Goal: Transaction & Acquisition: Purchase product/service

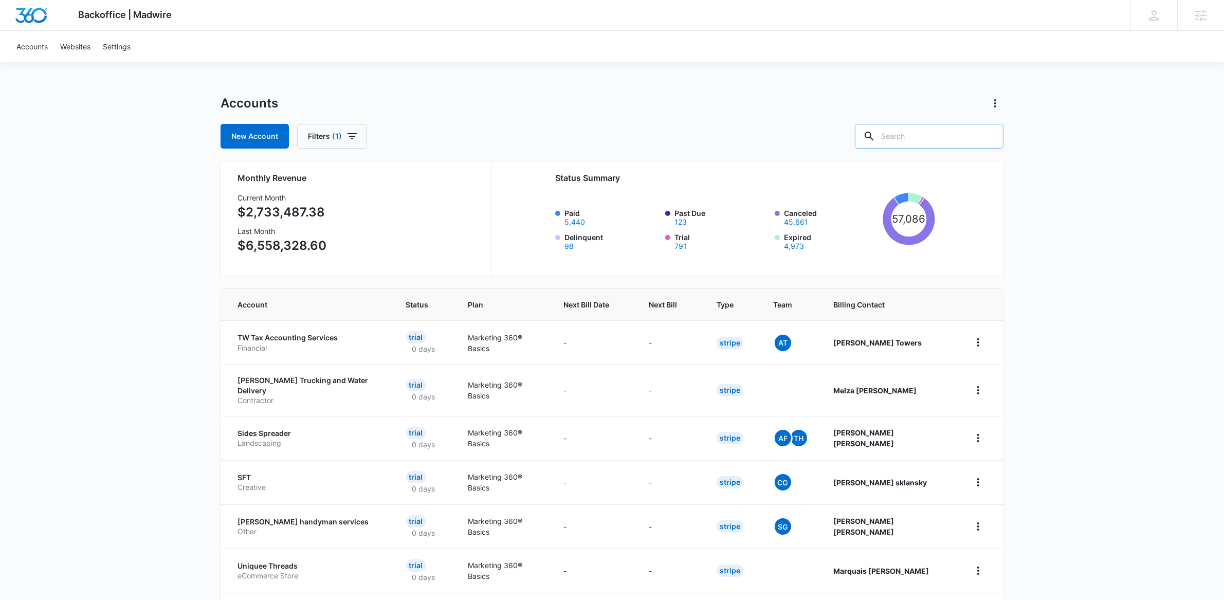
click at [929, 137] on input "text" at bounding box center [929, 136] width 149 height 25
paste input "M335983"
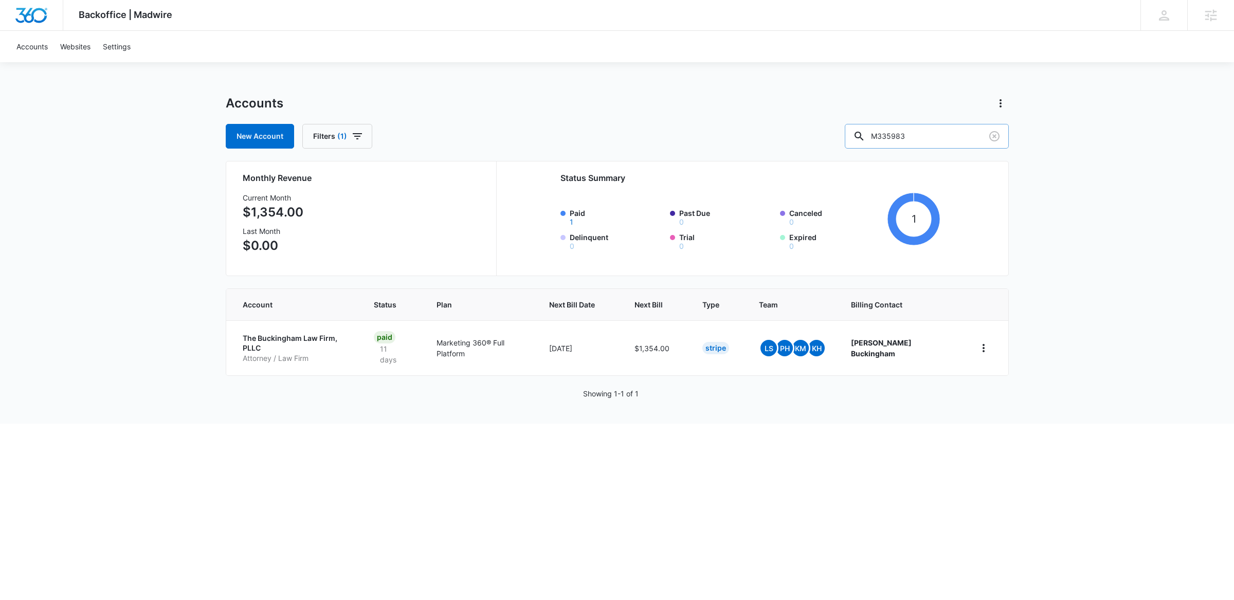
click at [867, 135] on div at bounding box center [859, 136] width 16 height 25
click at [949, 124] on div "M335983" at bounding box center [927, 136] width 164 height 25
click at [943, 145] on input "M335983" at bounding box center [927, 136] width 164 height 25
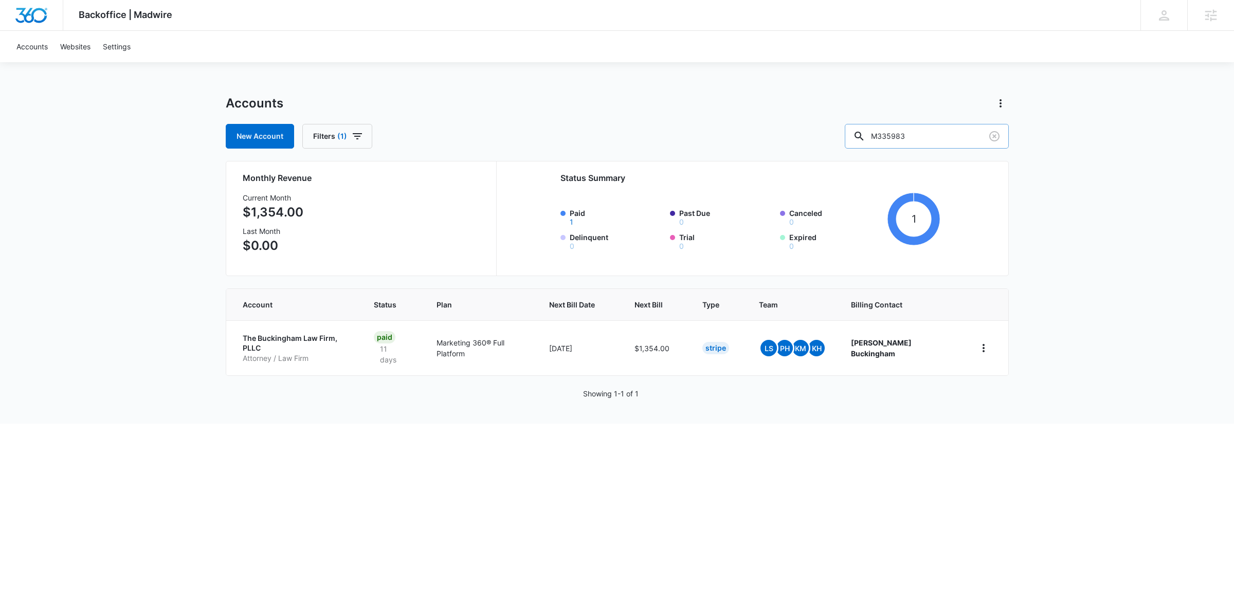
click at [944, 142] on input "M335983" at bounding box center [927, 136] width 164 height 25
type input "s"
type input "radiance"
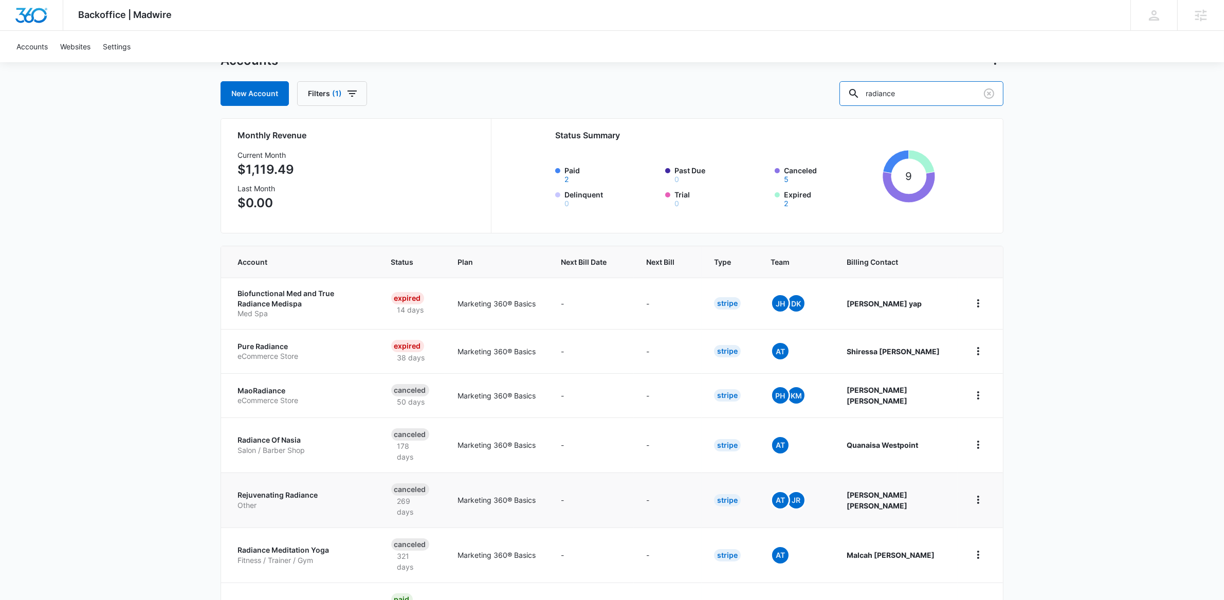
scroll to position [207, 0]
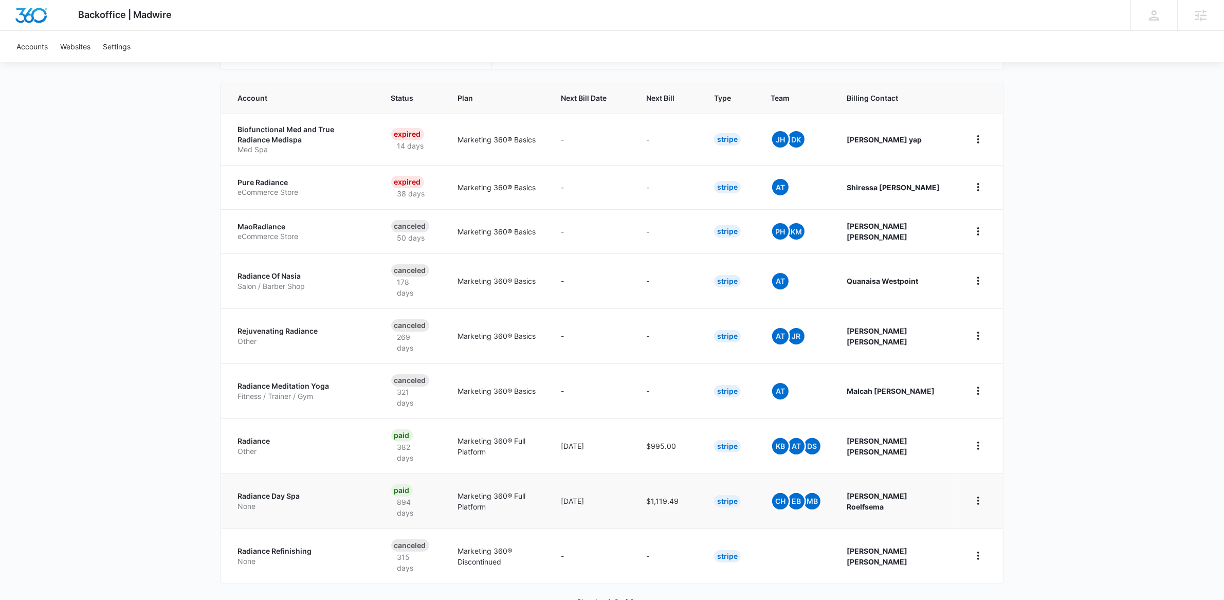
click at [277, 491] on p "Radiance Day Spa" at bounding box center [301, 496] width 129 height 10
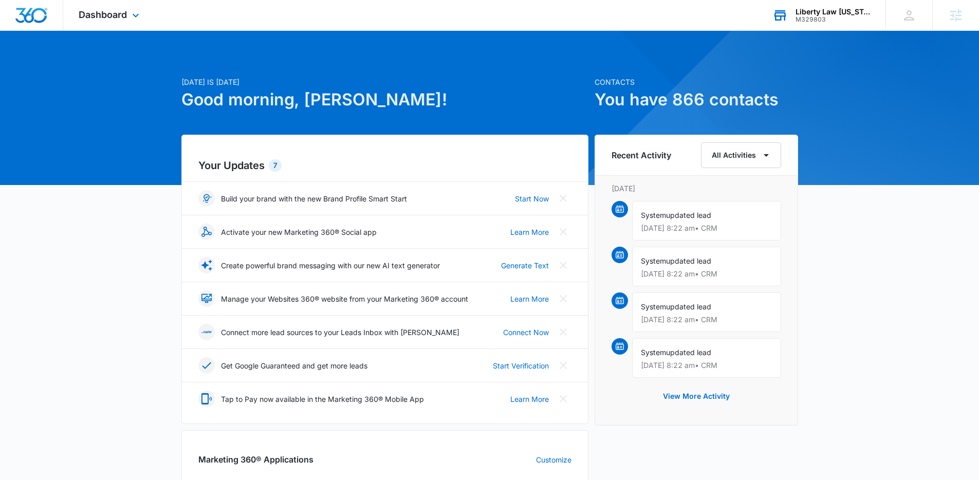
click at [836, 20] on div "M329803" at bounding box center [833, 19] width 75 height 7
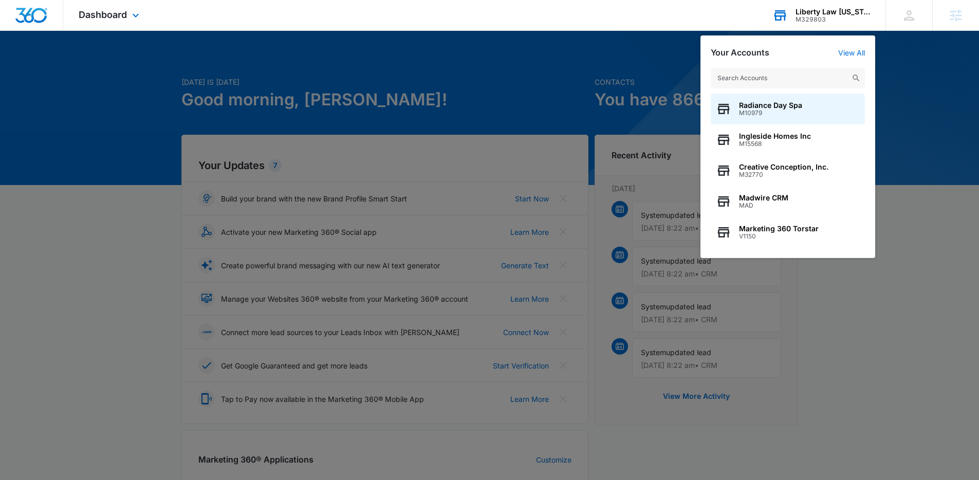
click at [817, 83] on input "text" at bounding box center [788, 78] width 154 height 21
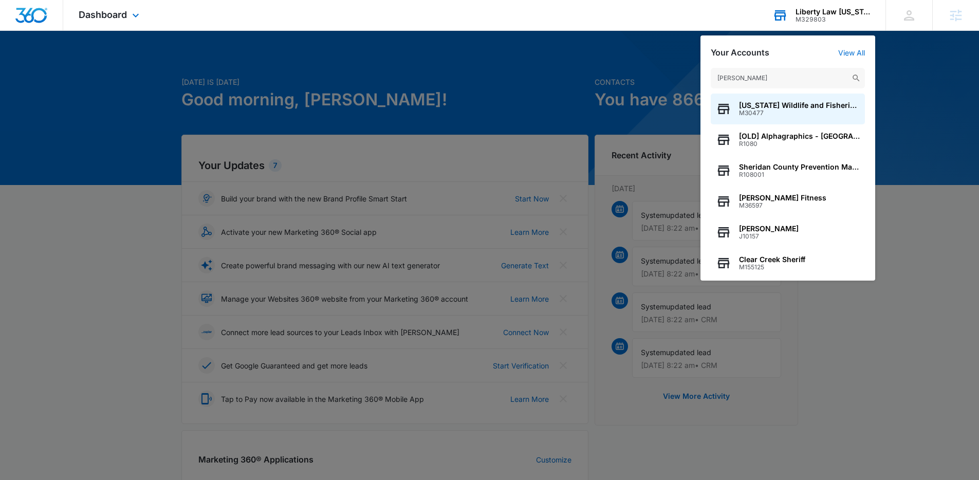
click at [762, 82] on input "sheri" at bounding box center [788, 78] width 154 height 21
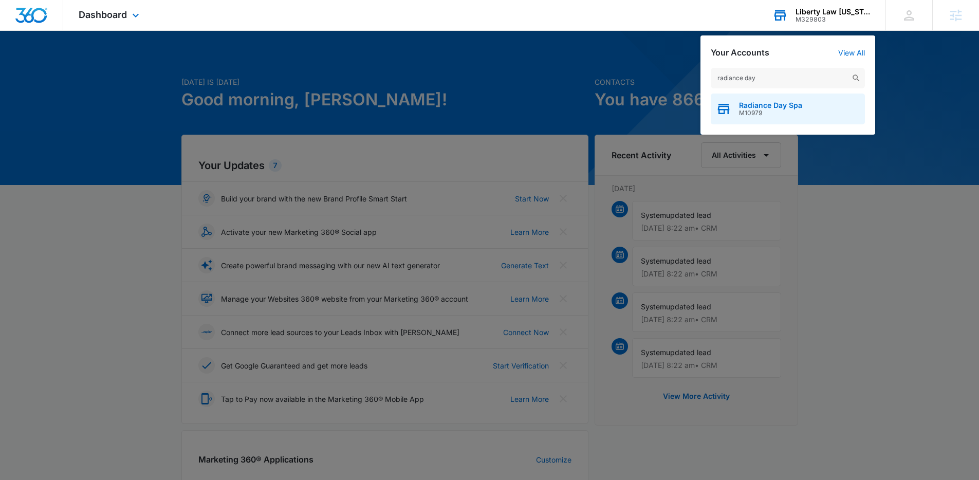
type input "radiance day"
click at [789, 107] on span "Radiance Day Spa" at bounding box center [770, 105] width 63 height 8
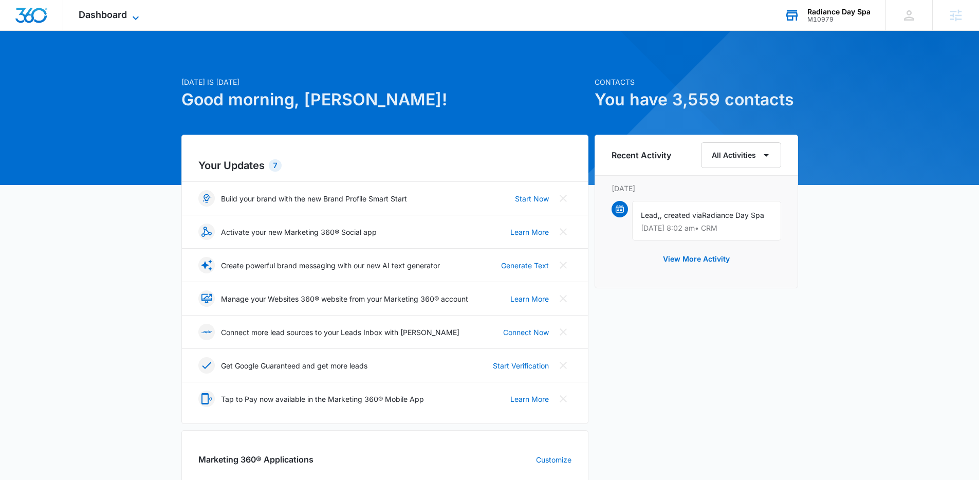
click at [107, 9] on span "Dashboard" at bounding box center [103, 14] width 48 height 11
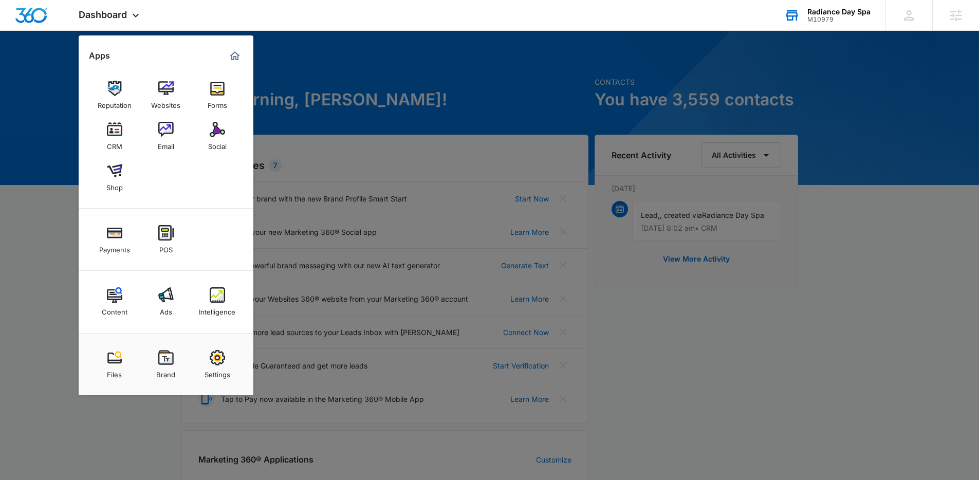
click at [158, 292] on img at bounding box center [165, 294] width 15 height 15
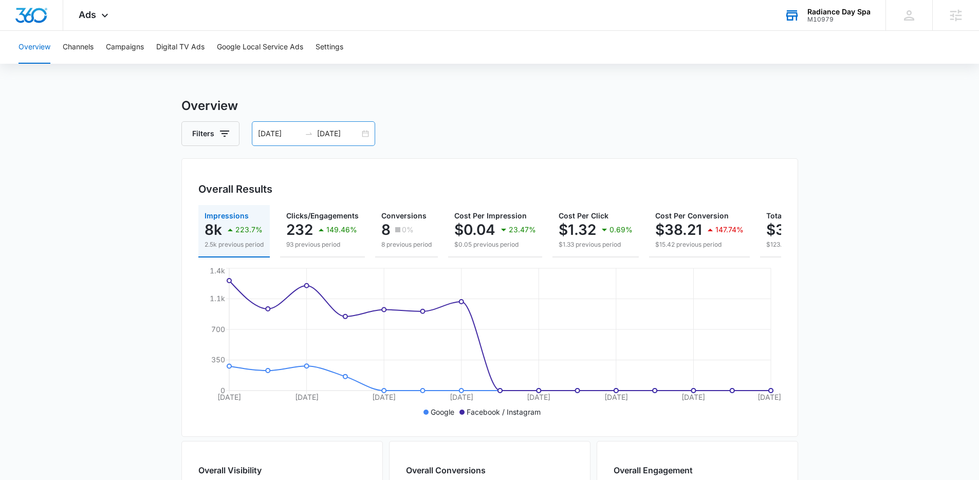
click at [333, 133] on input "10/10/2025" at bounding box center [338, 133] width 43 height 11
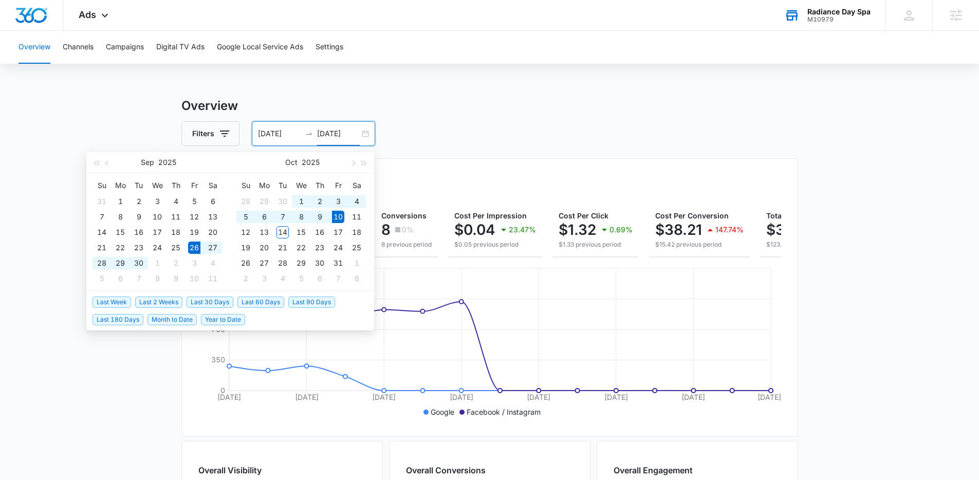
type input "10/10/2025"
click at [201, 302] on span "Last 30 Days" at bounding box center [210, 302] width 47 height 11
type input "09/14/2025"
type input "10/14/2025"
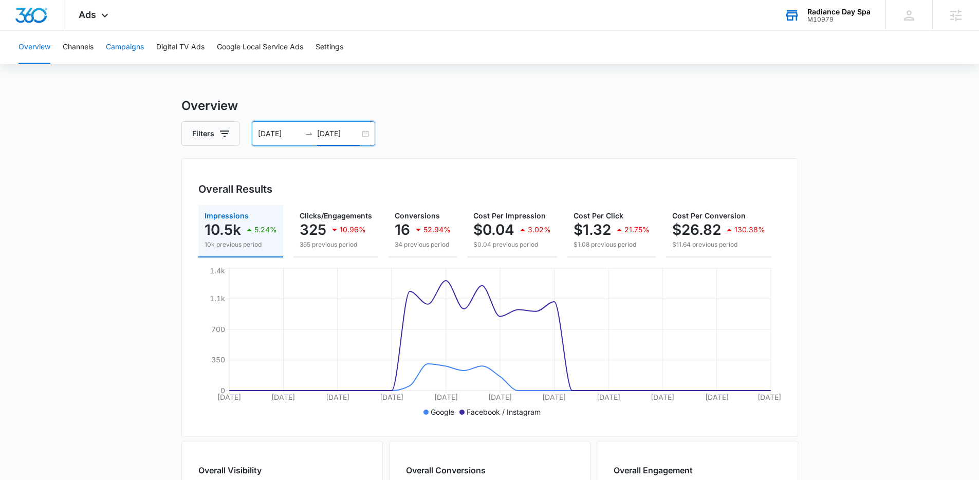
click at [134, 40] on button "Campaigns" at bounding box center [125, 47] width 38 height 33
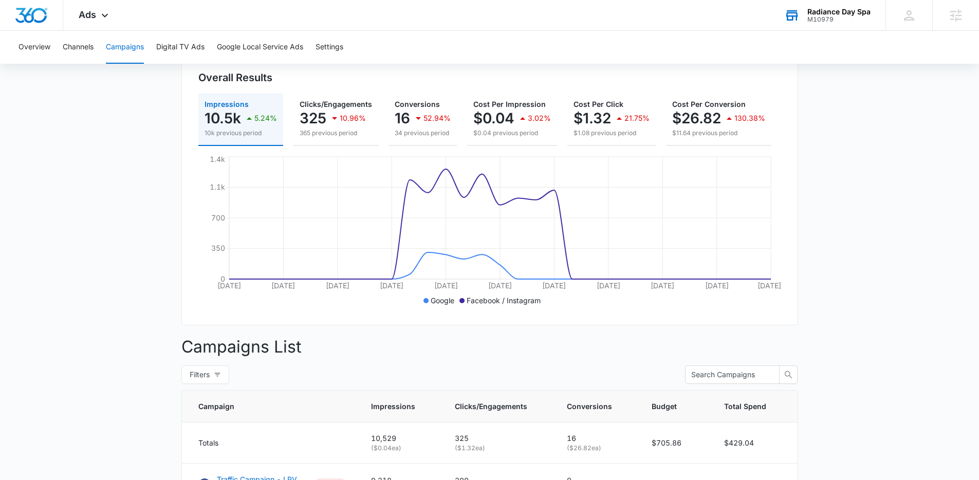
scroll to position [58, 0]
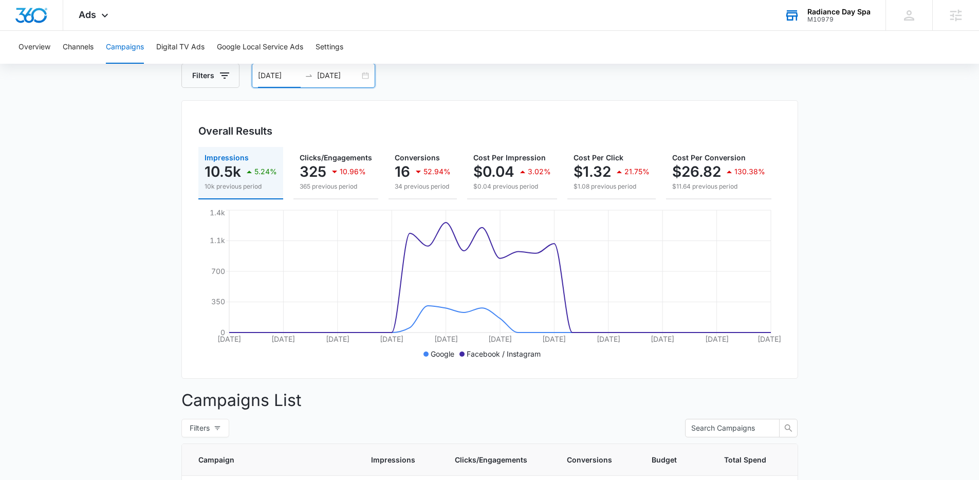
click at [270, 78] on input "09/14/2025" at bounding box center [279, 75] width 43 height 11
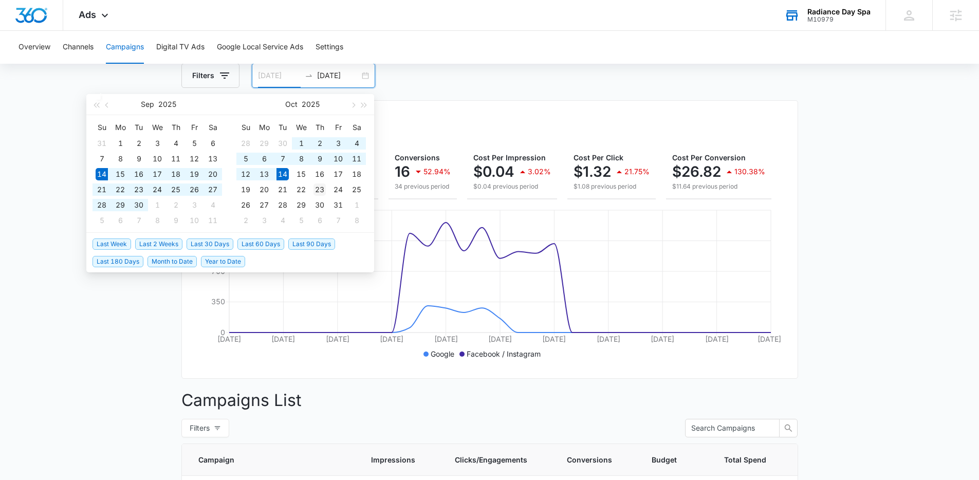
type input "10/23/2025"
click at [320, 190] on div "23" at bounding box center [320, 190] width 12 height 12
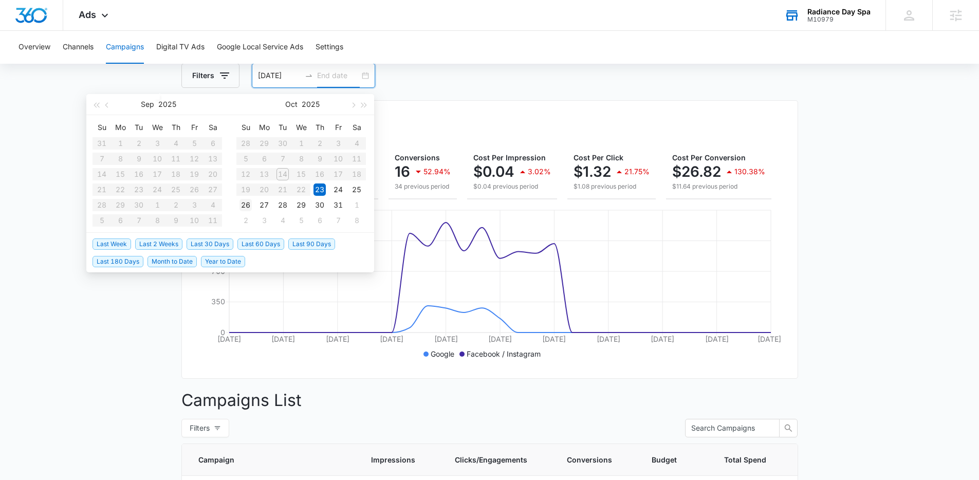
type input "10/26/2025"
type input "10/25/2025"
type input "11/06/2025"
type input "10/24/2025"
click at [173, 154] on table "Su Mo Tu We Th Fr Sa 31 1 2 3 4 5 6 7 8 9 10 11 12 13 14 15 16 17 18 19 20 21 2…" at bounding box center [158, 173] width 130 height 109
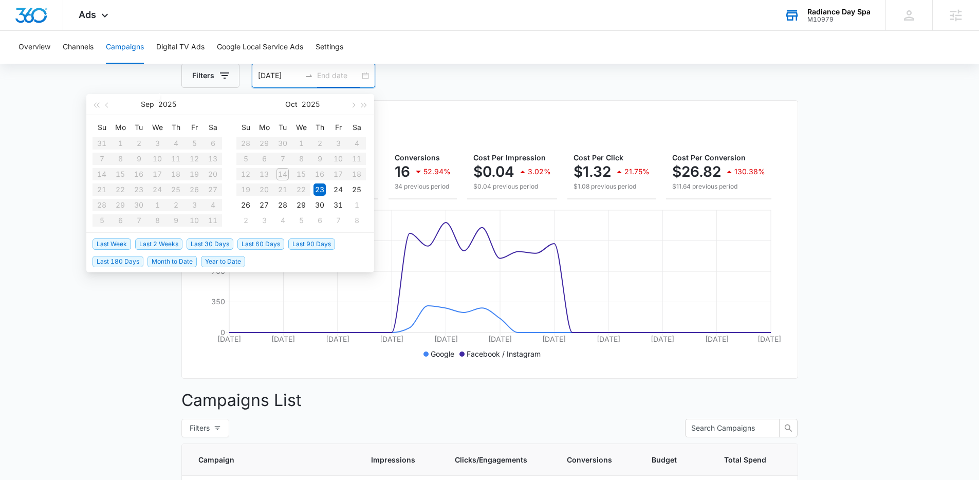
click at [276, 79] on input "10/23/2025" at bounding box center [279, 75] width 43 height 11
type input "09/23/2025"
click at [136, 190] on div "23" at bounding box center [139, 190] width 12 height 12
type input "09/26/2025"
type input "10/26/2025"
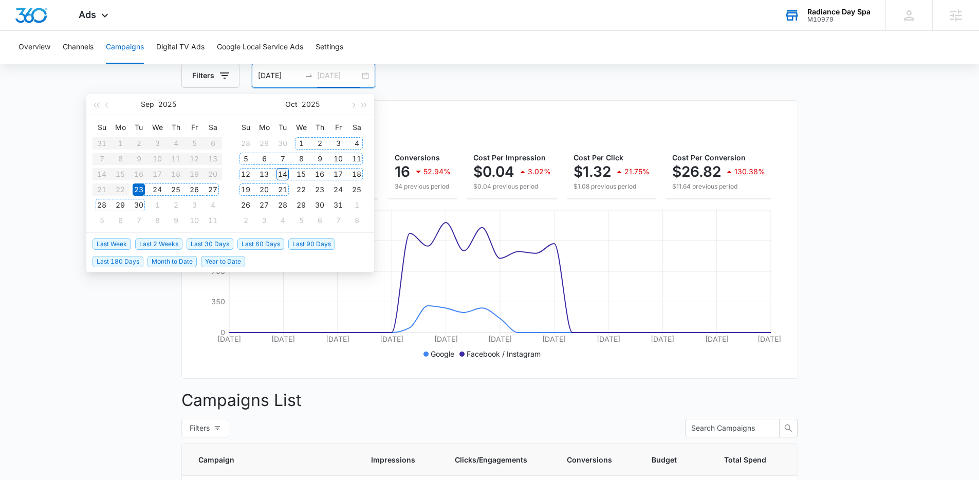
type input "10/14/2025"
click at [285, 176] on div "14" at bounding box center [283, 174] width 12 height 12
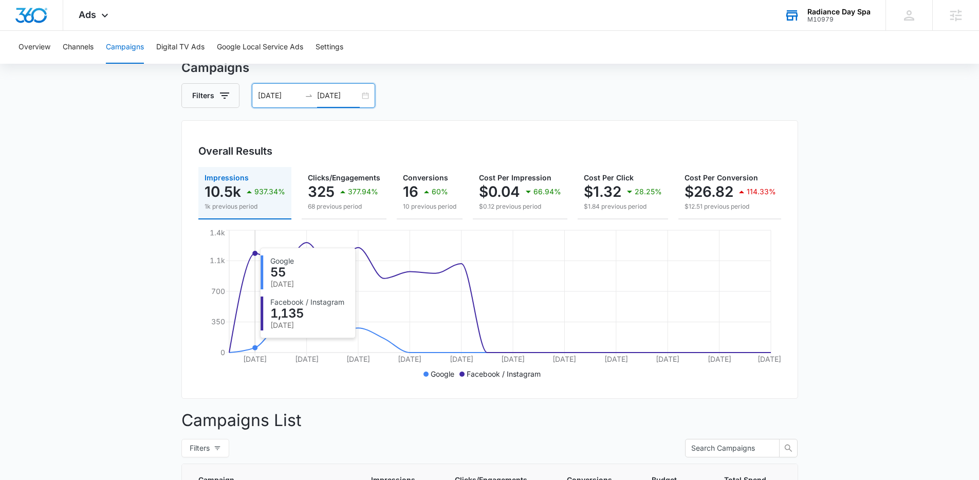
scroll to position [0, 0]
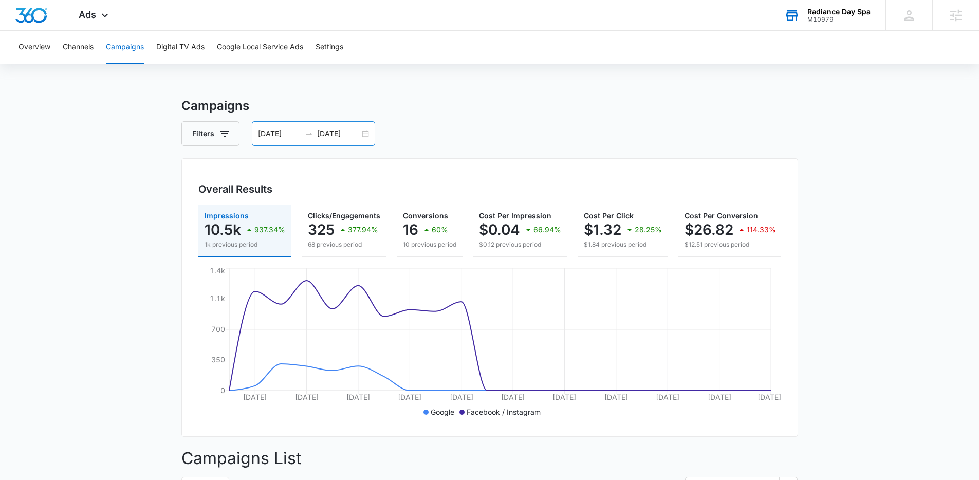
drag, startPoint x: 278, startPoint y: 109, endPoint x: 268, endPoint y: 123, distance: 17.0
click at [278, 109] on h3 "Campaigns" at bounding box center [489, 106] width 617 height 19
click at [263, 132] on input "09/23/2025" at bounding box center [279, 133] width 43 height 11
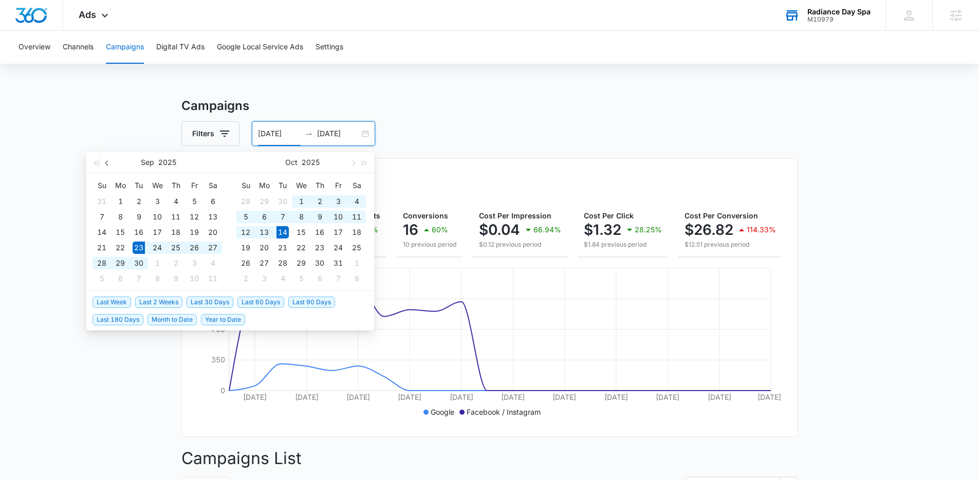
click at [104, 163] on button "button" at bounding box center [107, 162] width 11 height 21
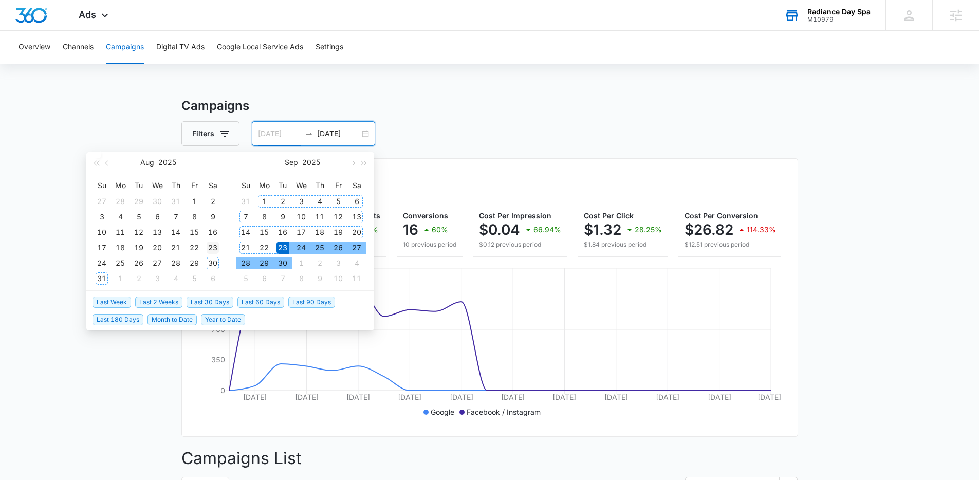
type input "08/23/2025"
click at [214, 247] on div "23" at bounding box center [213, 248] width 12 height 12
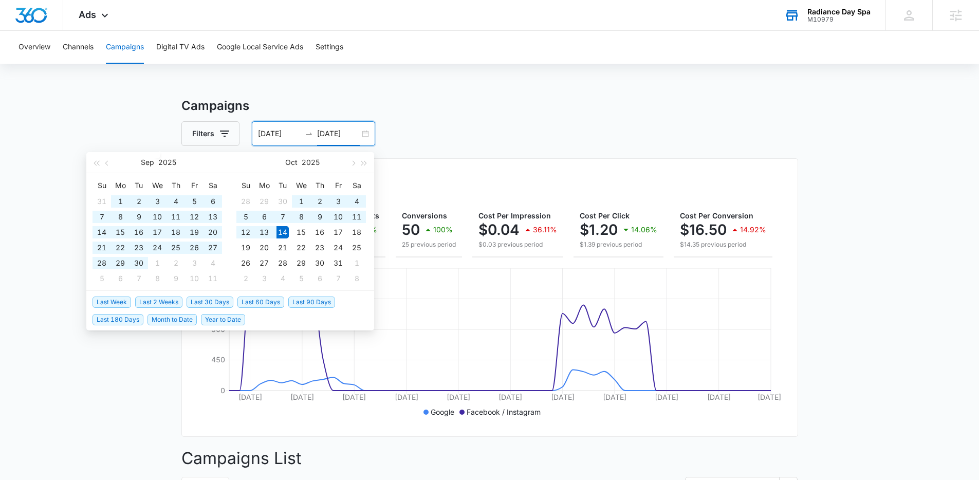
type input "10/14/2025"
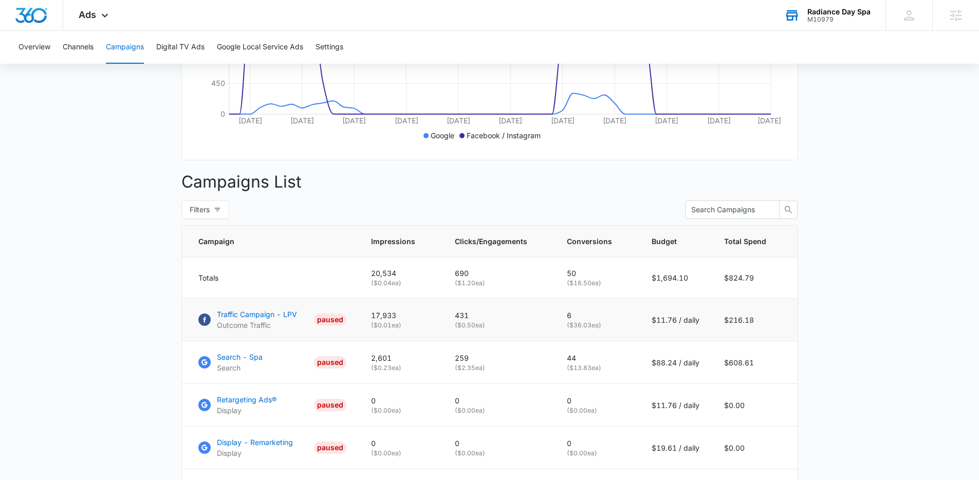
scroll to position [225, 0]
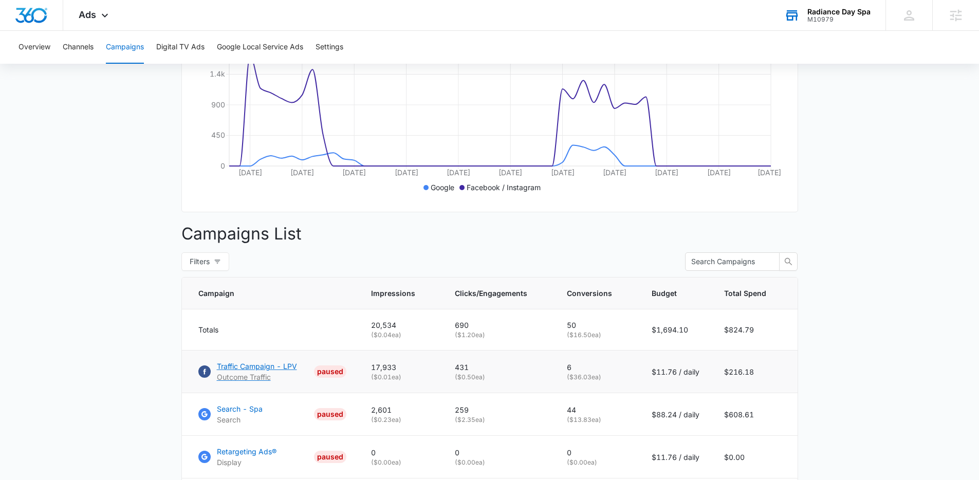
click at [246, 372] on p "Traffic Campaign - LPV" at bounding box center [257, 366] width 80 height 11
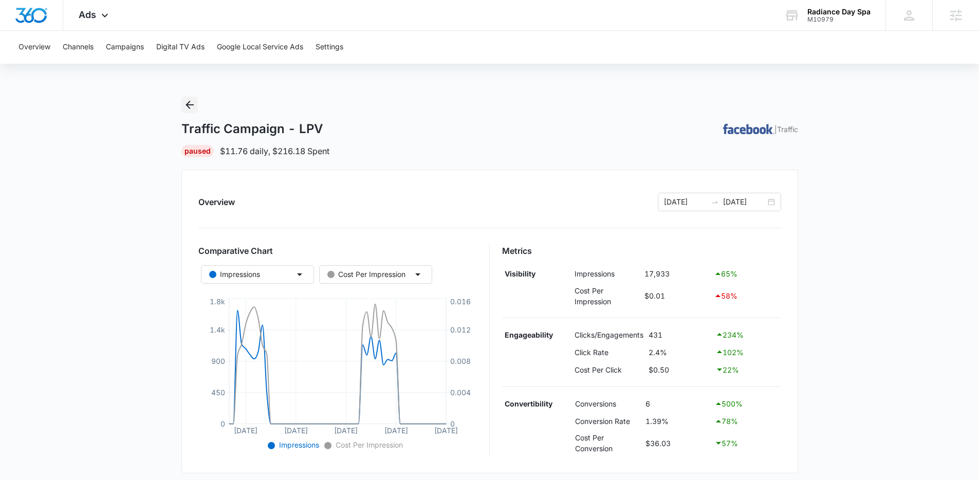
click at [187, 104] on icon "Back" at bounding box center [190, 105] width 8 height 8
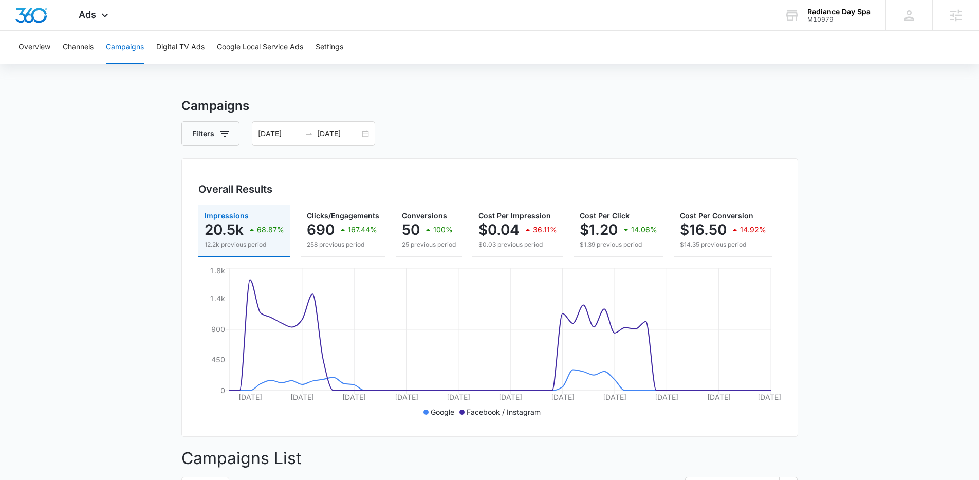
scroll to position [0, 118]
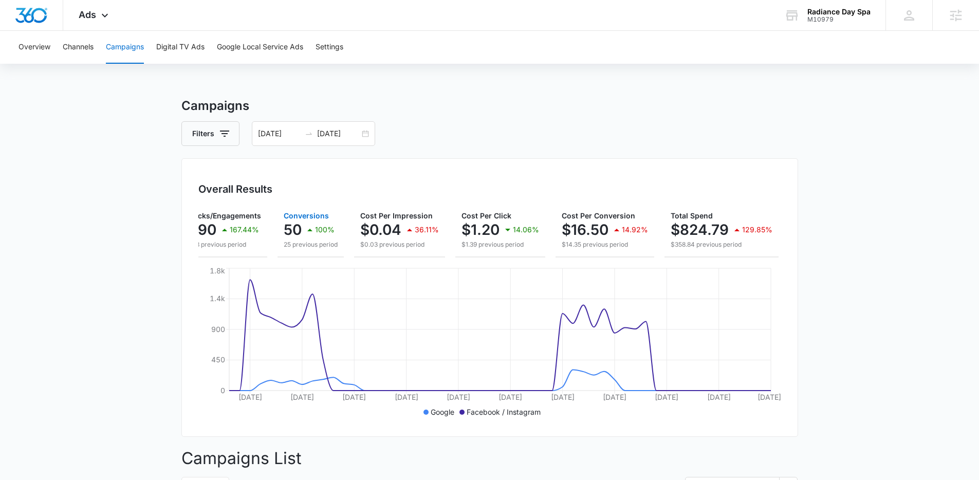
click at [335, 227] on div "50 100%" at bounding box center [311, 229] width 54 height 21
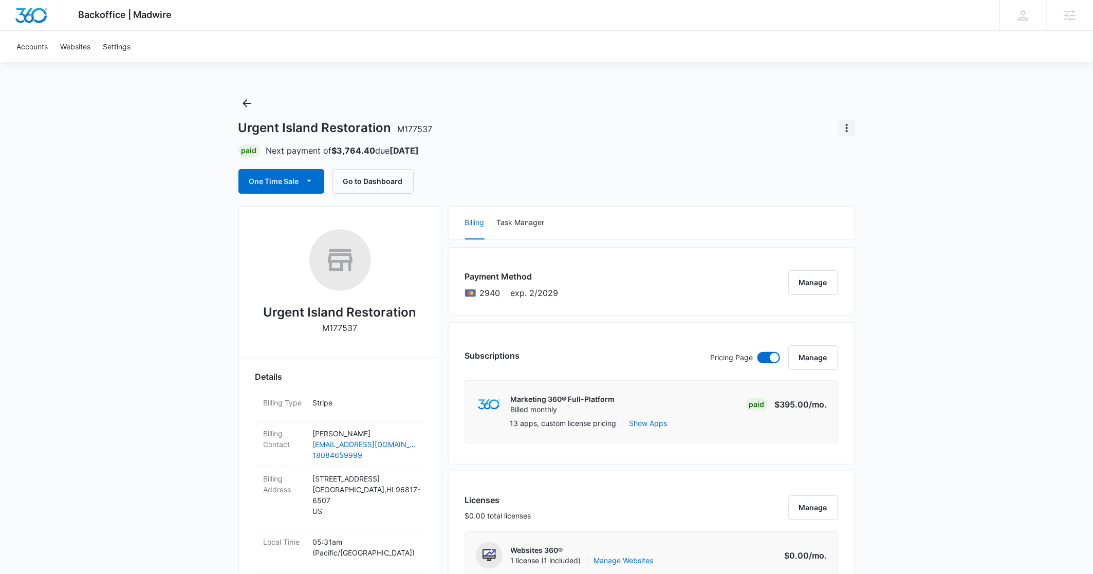
click at [845, 129] on icon "Actions" at bounding box center [847, 128] width 12 height 12
click at [271, 182] on button "One Time Sale" at bounding box center [282, 181] width 86 height 25
click at [284, 213] on div "Run One-Time Payment" at bounding box center [310, 216] width 119 height 11
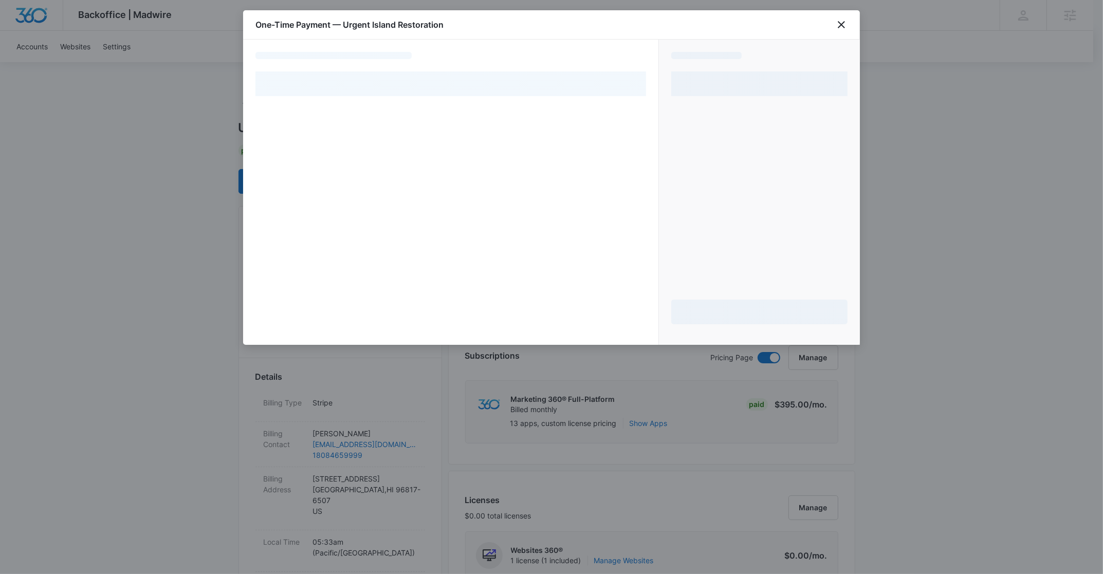
select select "pm_1RbqNTA4n8RTgNjUQ1VtfTkA"
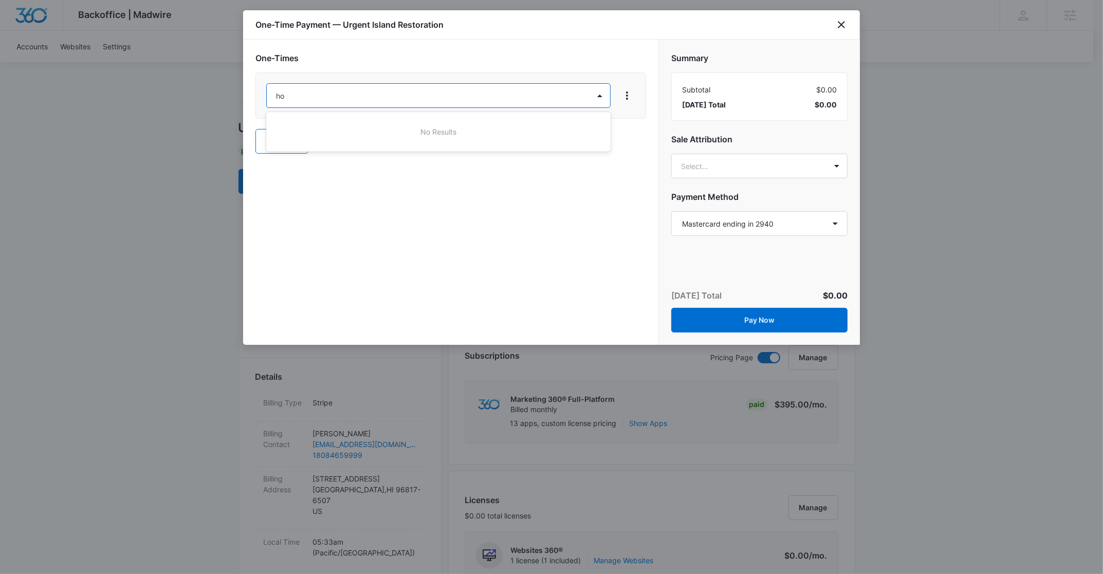
type input "h"
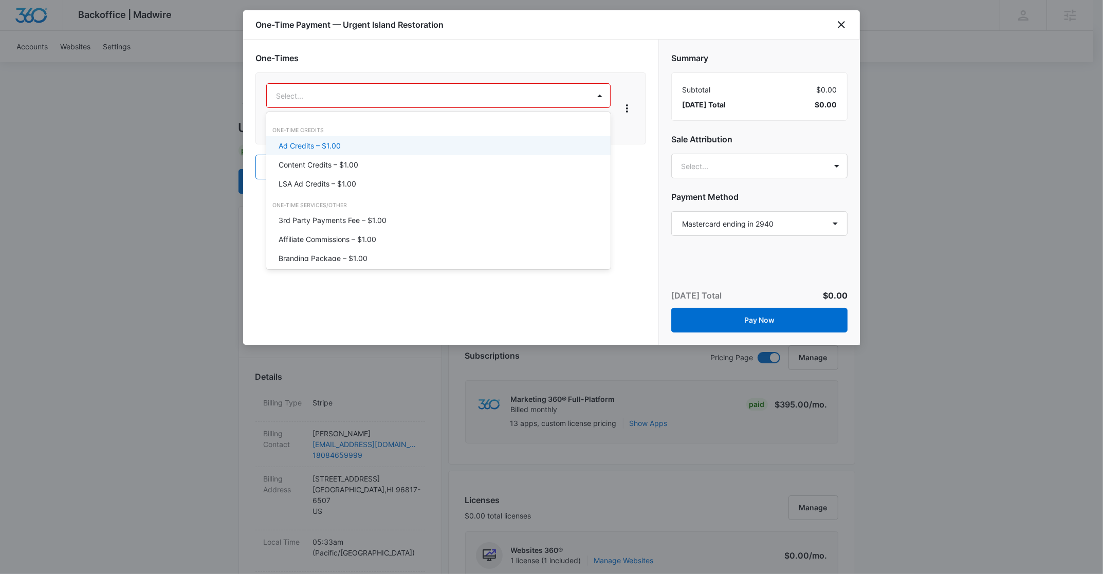
type input "l"
click at [315, 157] on div "Content Credits – $1.00" at bounding box center [438, 164] width 344 height 19
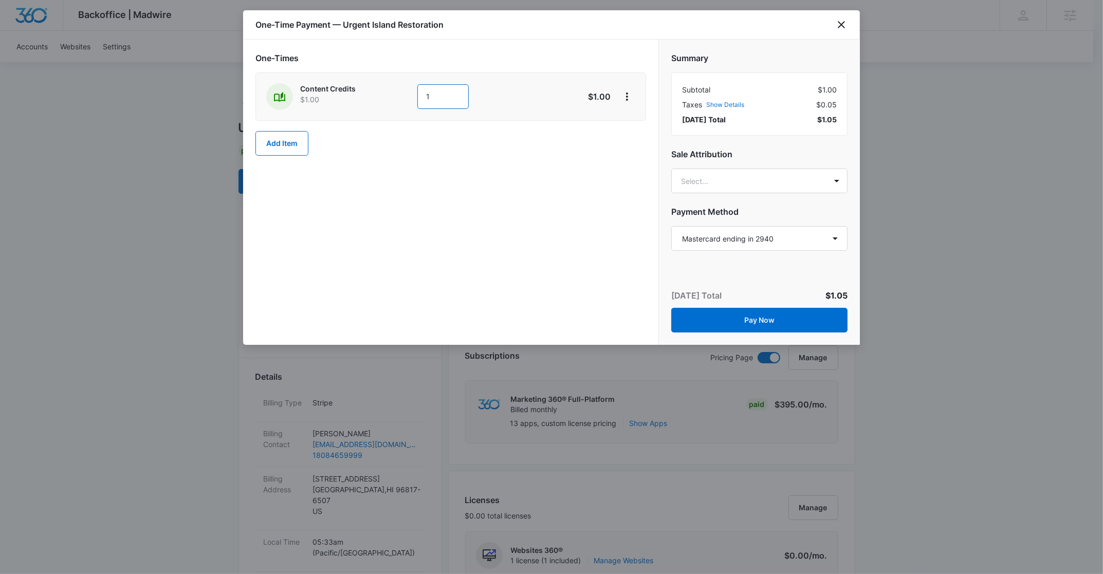
drag, startPoint x: 449, startPoint y: 105, endPoint x: 395, endPoint y: 87, distance: 57.4
click at [395, 87] on div "Content Credits $1.00 1" at bounding box center [414, 96] width 296 height 27
type input "900"
click at [410, 244] on div "One-Times Content Credits $1.00 900 $900.00 Add Item" at bounding box center [450, 192] width 415 height 305
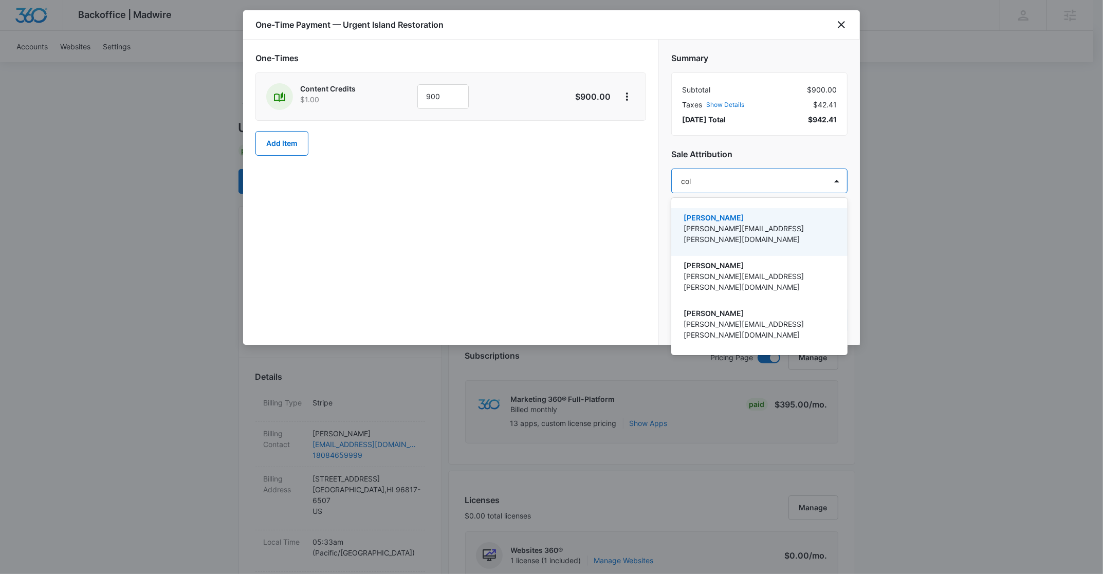
type input "[PERSON_NAME]"
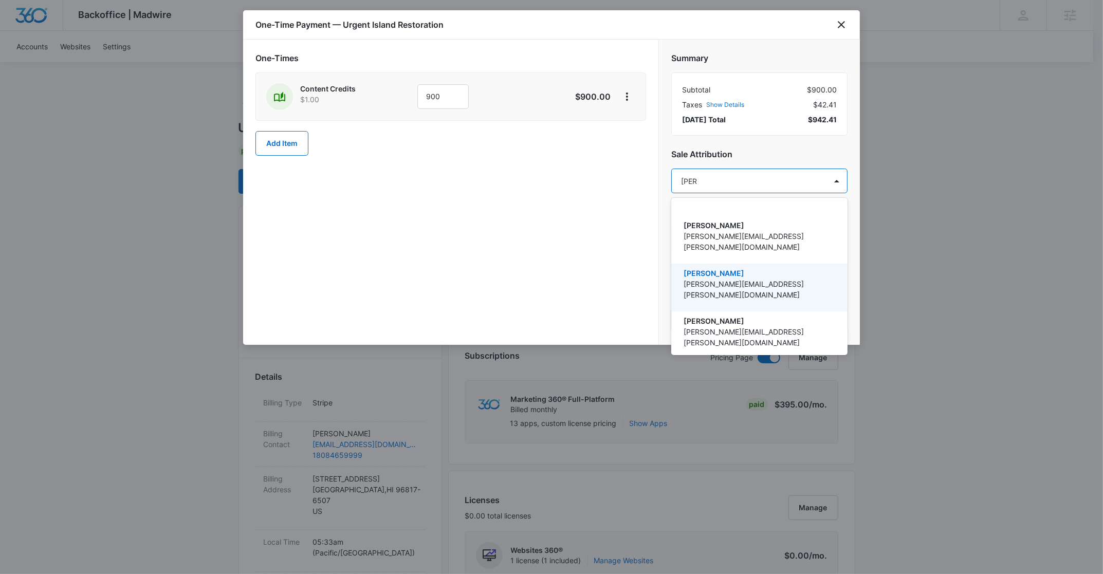
scroll to position [155, 0]
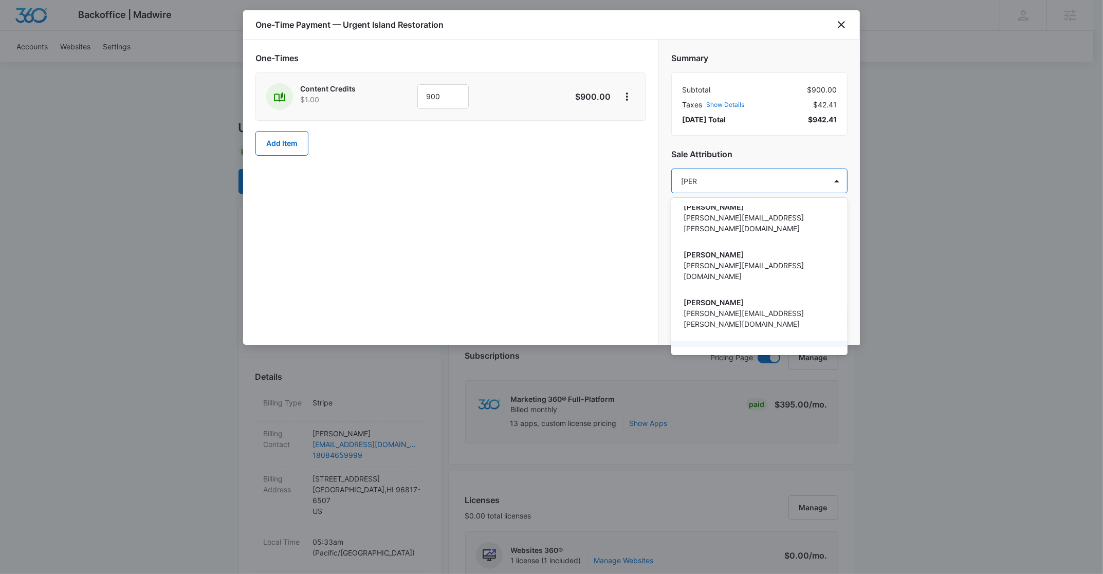
click at [769, 356] on p "[PERSON_NAME][EMAIL_ADDRESS][PERSON_NAME][DOMAIN_NAME]" at bounding box center [759, 367] width 150 height 22
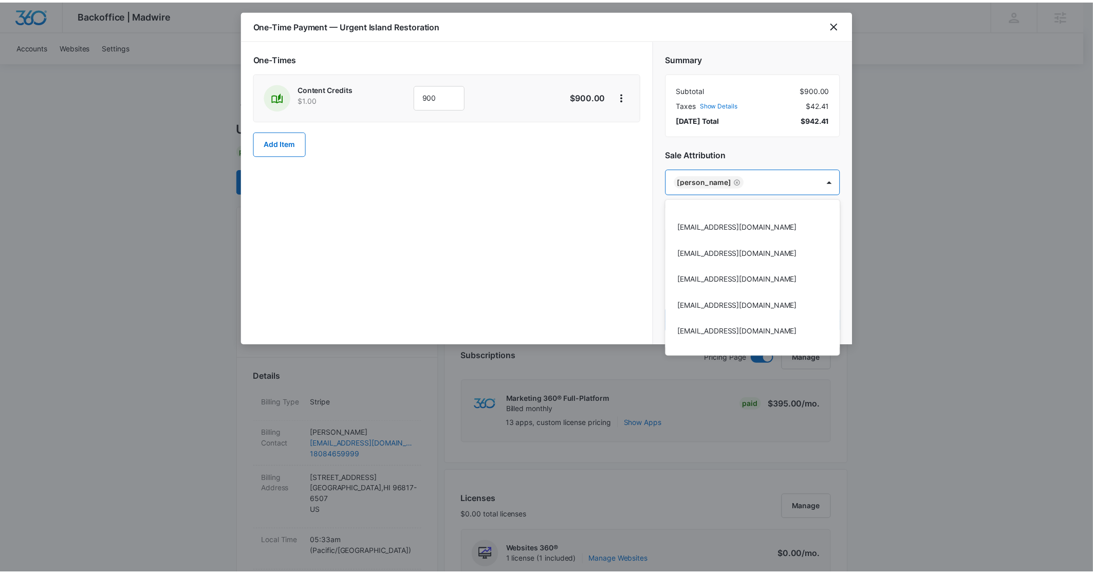
scroll to position [23778, 0]
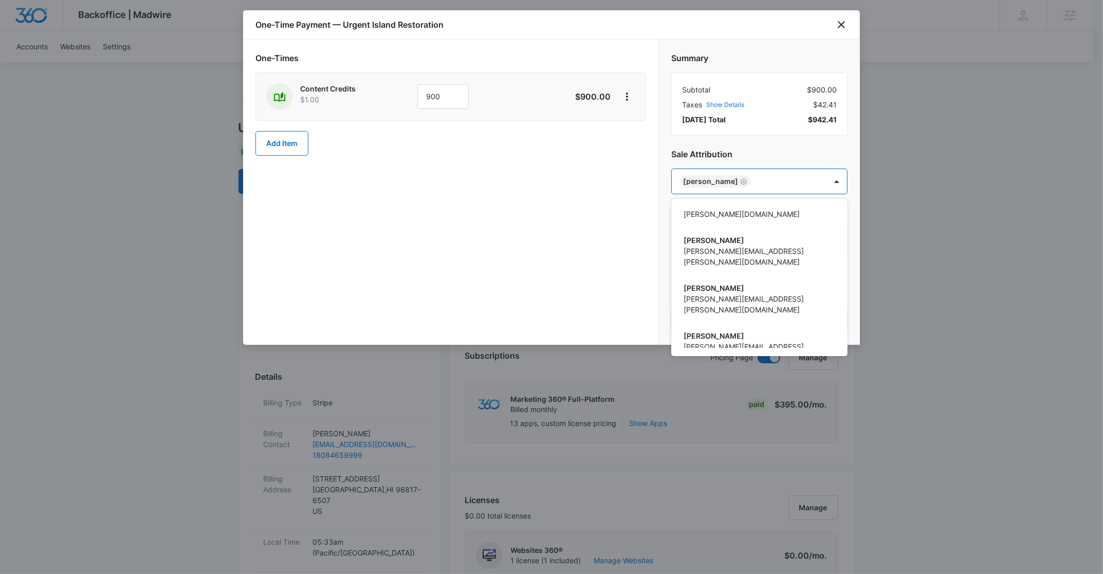
click at [572, 195] on div at bounding box center [551, 287] width 1103 height 574
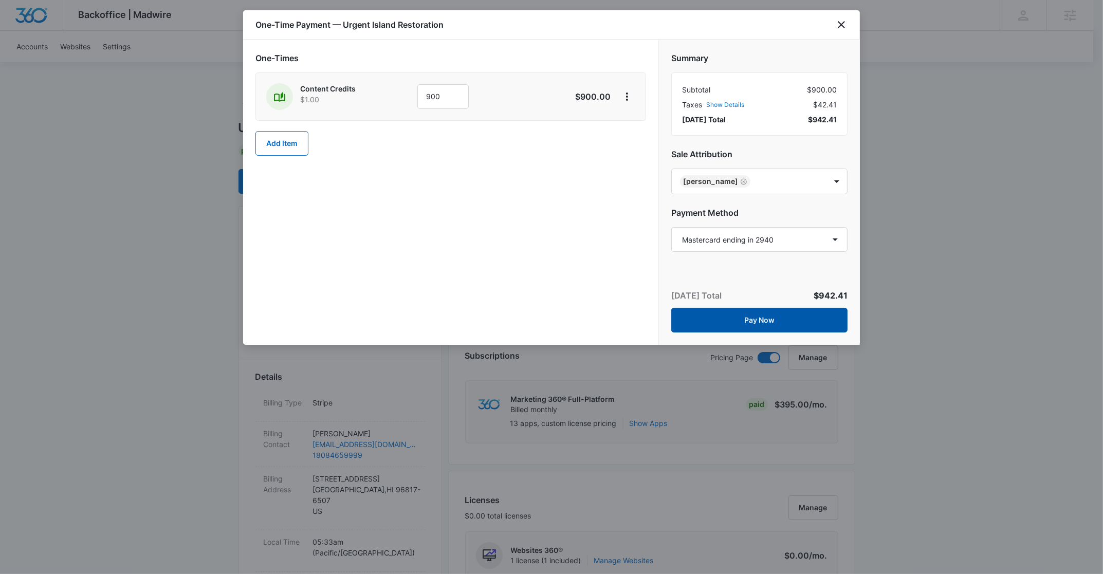
click at [709, 321] on button "Pay Now" at bounding box center [759, 320] width 176 height 25
